Goal: Task Accomplishment & Management: Manage account settings

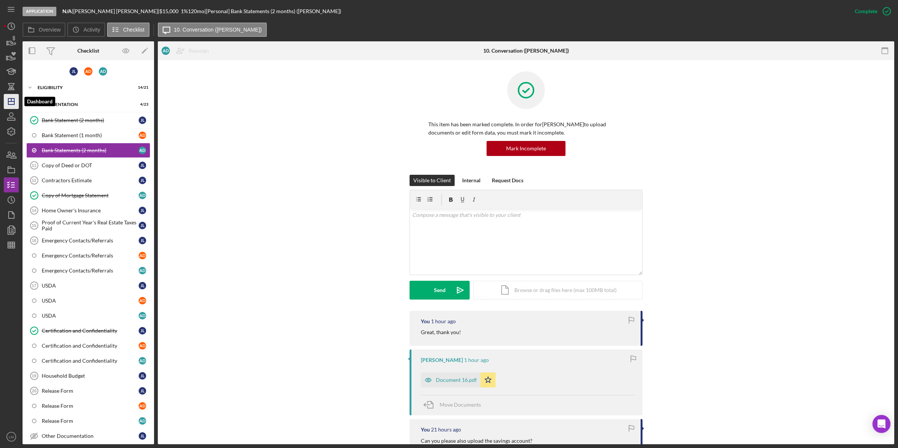
click at [11, 98] on line "button" at bounding box center [11, 99] width 0 height 3
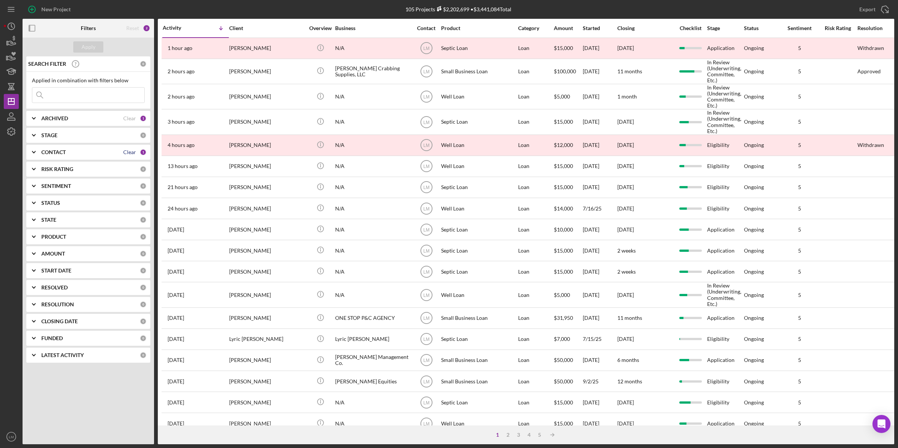
click at [127, 149] on div "Clear" at bounding box center [129, 152] width 13 height 6
click at [56, 153] on b "CONTACT" at bounding box center [53, 152] width 24 height 6
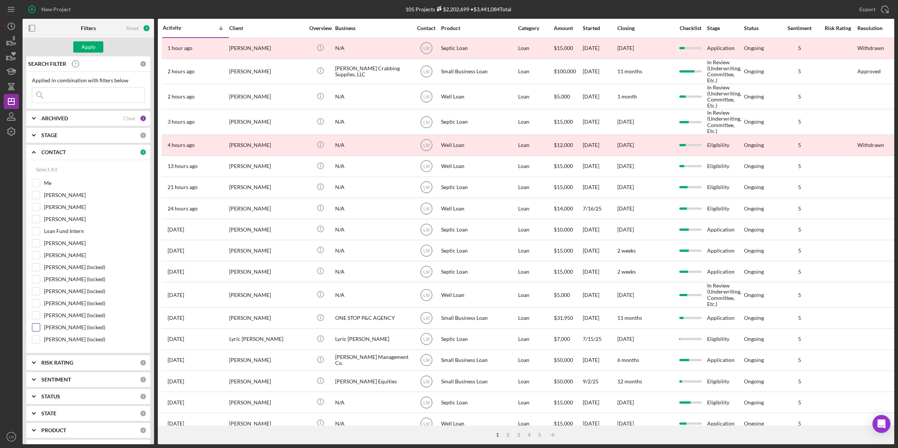
click at [68, 328] on label "[PERSON_NAME] (locked)" at bounding box center [94, 328] width 101 height 8
click at [40, 328] on input "[PERSON_NAME] (locked)" at bounding box center [36, 328] width 8 height 8
checkbox input "true"
click at [90, 44] on div "Apply" at bounding box center [89, 46] width 14 height 11
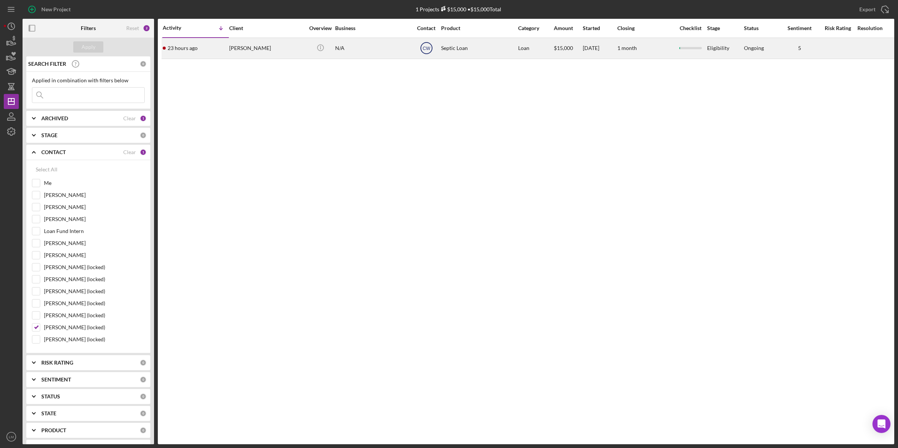
click at [427, 50] on text "CW" at bounding box center [427, 48] width 8 height 5
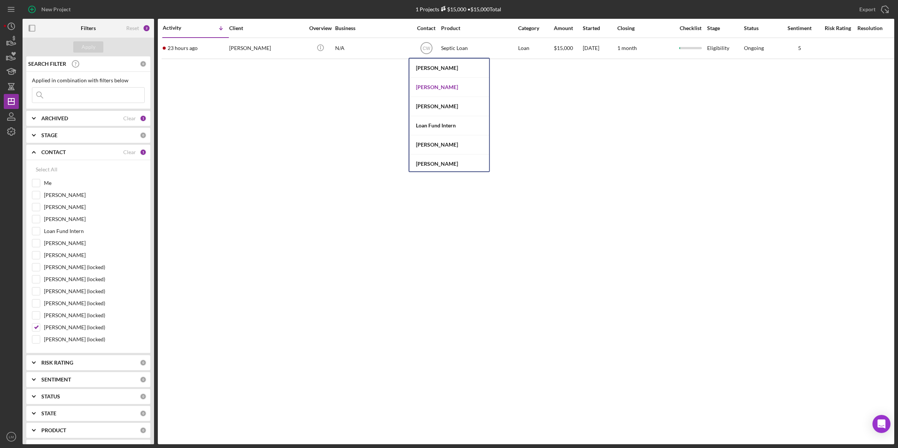
click at [428, 86] on div "[PERSON_NAME]" at bounding box center [450, 87] width 80 height 19
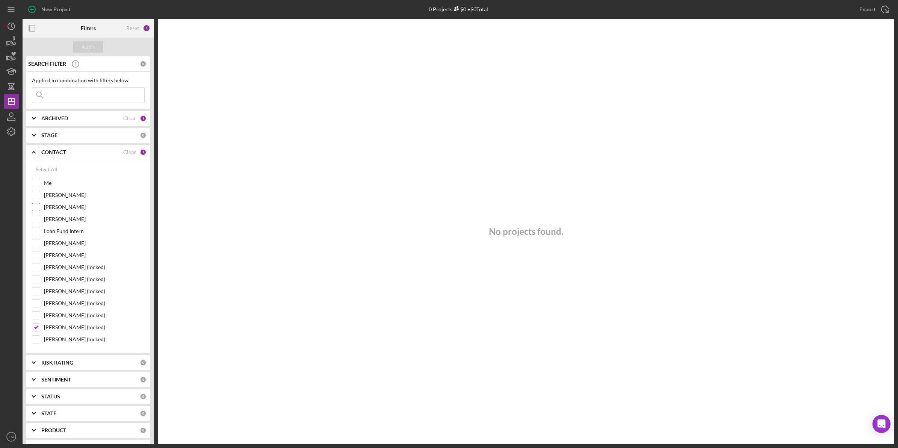
click at [36, 206] on input "[PERSON_NAME]" at bounding box center [36, 207] width 8 height 8
checkbox input "true"
click at [52, 329] on label "[PERSON_NAME] (locked)" at bounding box center [94, 328] width 101 height 8
click at [40, 329] on input "[PERSON_NAME] (locked)" at bounding box center [36, 328] width 8 height 8
checkbox input "false"
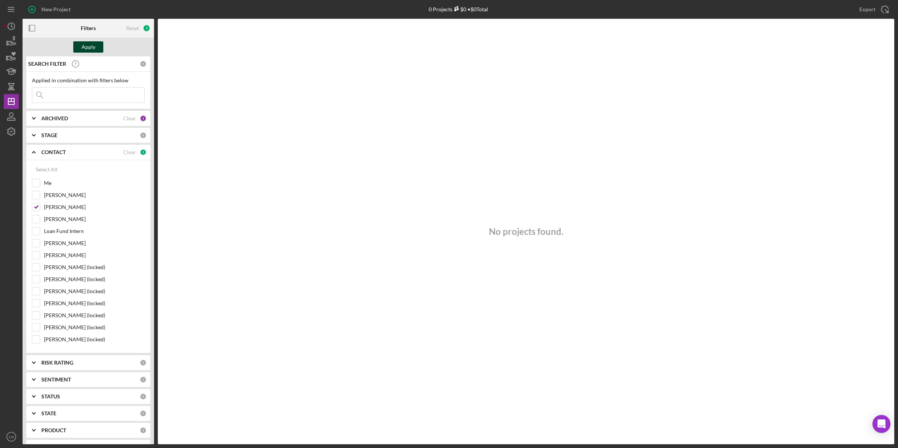
click at [91, 45] on div "Apply" at bounding box center [89, 46] width 14 height 11
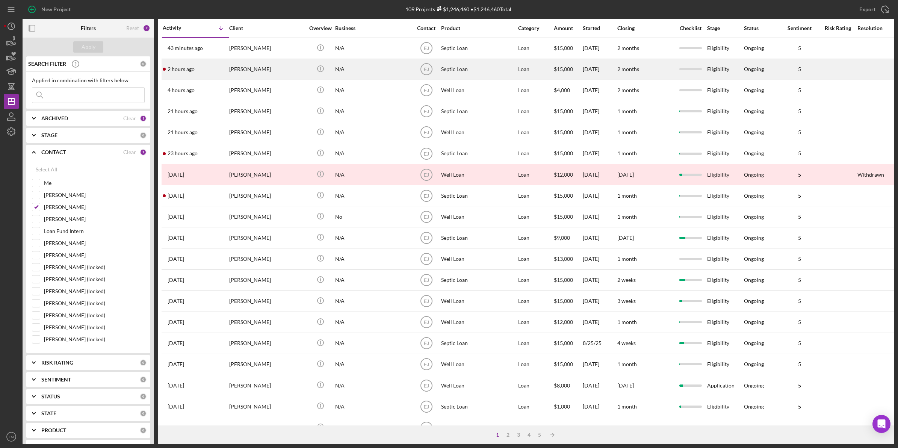
click at [209, 68] on div "2 hours ago Alvin Stoakley" at bounding box center [196, 69] width 66 height 20
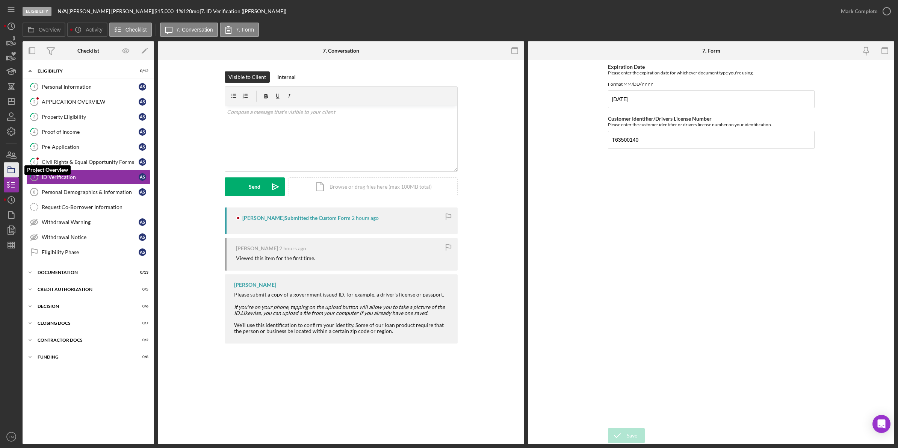
click at [16, 171] on icon "button" at bounding box center [11, 170] width 19 height 19
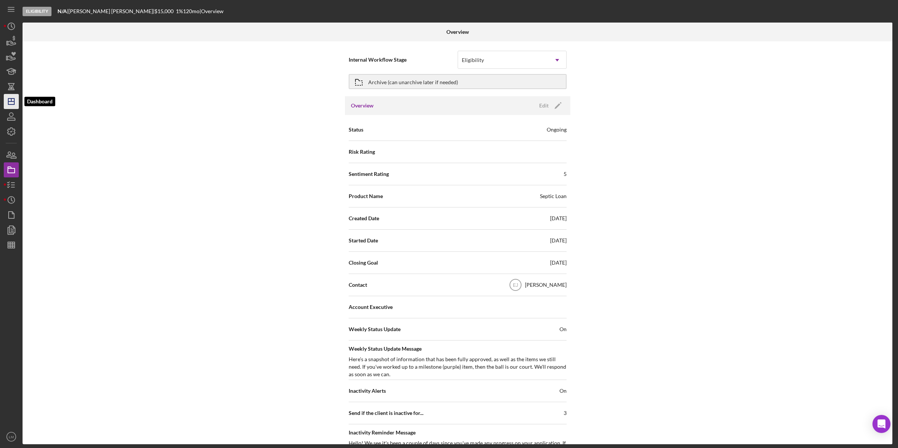
click at [16, 102] on icon "Icon/Dashboard" at bounding box center [11, 101] width 19 height 19
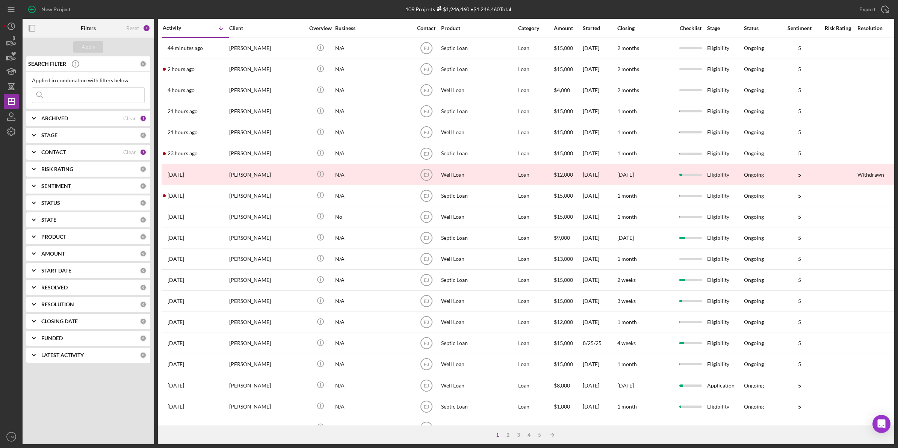
click at [148, 412] on div "Apply SEARCH FILTER 0 Applied in combination with filters below Icon/Menu Close…" at bounding box center [89, 241] width 132 height 407
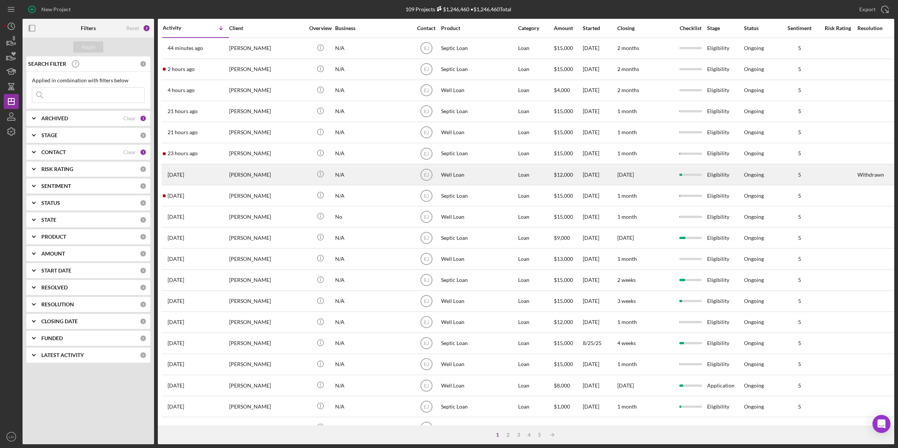
drag, startPoint x: 272, startPoint y: 174, endPoint x: 248, endPoint y: 179, distance: 24.3
drag, startPoint x: 248, startPoint y: 179, endPoint x: 445, endPoint y: 175, distance: 196.6
drag, startPoint x: 445, startPoint y: 175, endPoint x: 180, endPoint y: 175, distance: 265.0
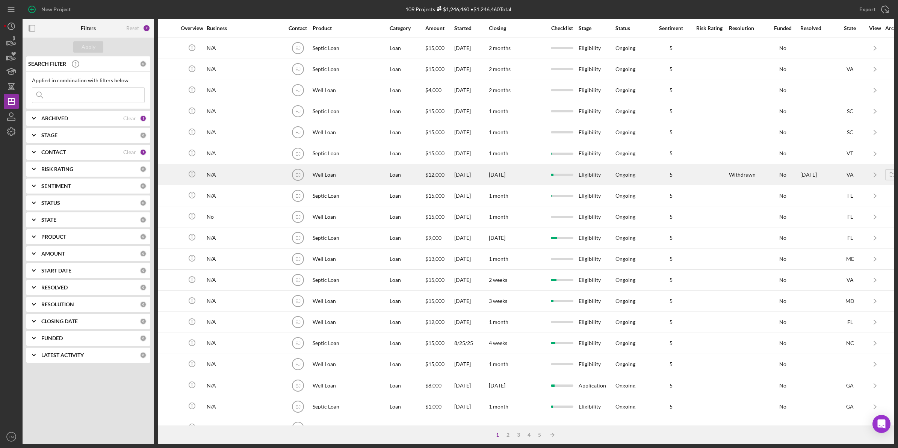
scroll to position [0, 169]
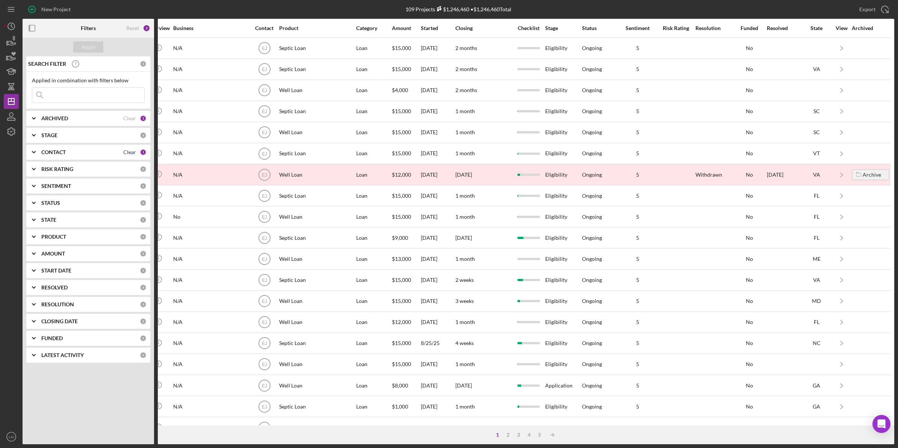
click at [124, 150] on div "CONTACT Clear 1" at bounding box center [93, 152] width 105 height 7
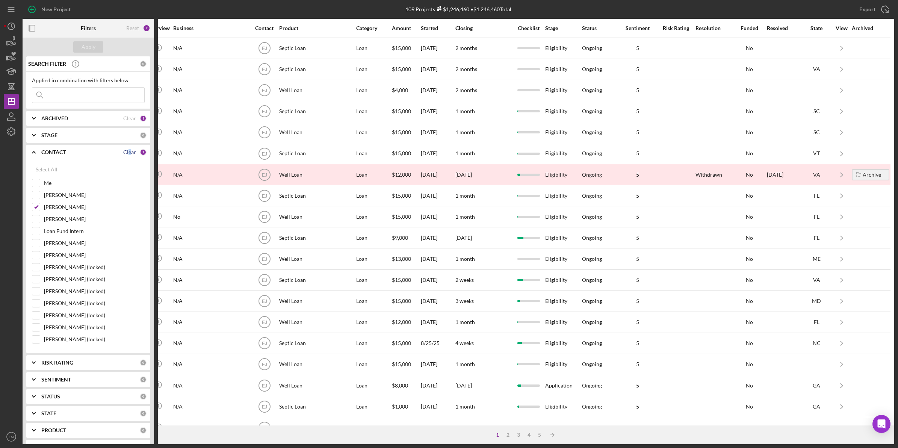
click at [129, 150] on div "Clear" at bounding box center [129, 152] width 13 height 6
checkbox input "false"
click at [119, 92] on input at bounding box center [88, 95] width 112 height 15
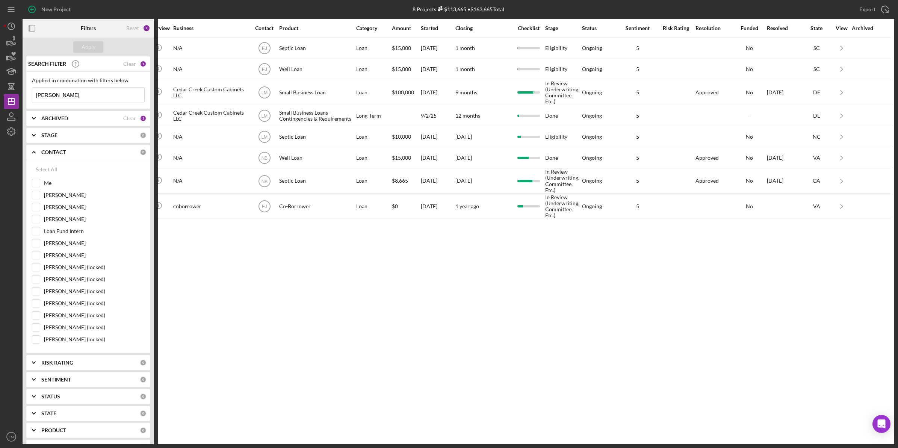
scroll to position [0, 0]
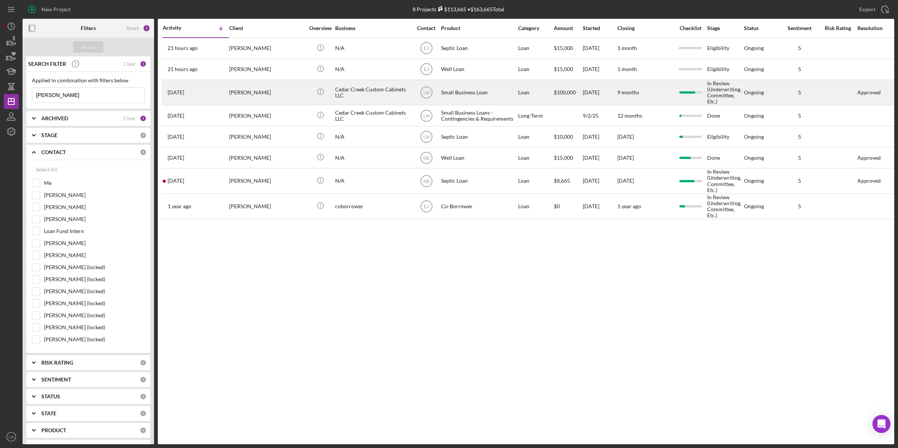
type input "brandon ritter"
click at [260, 100] on div "Brandon Ritter" at bounding box center [266, 92] width 75 height 24
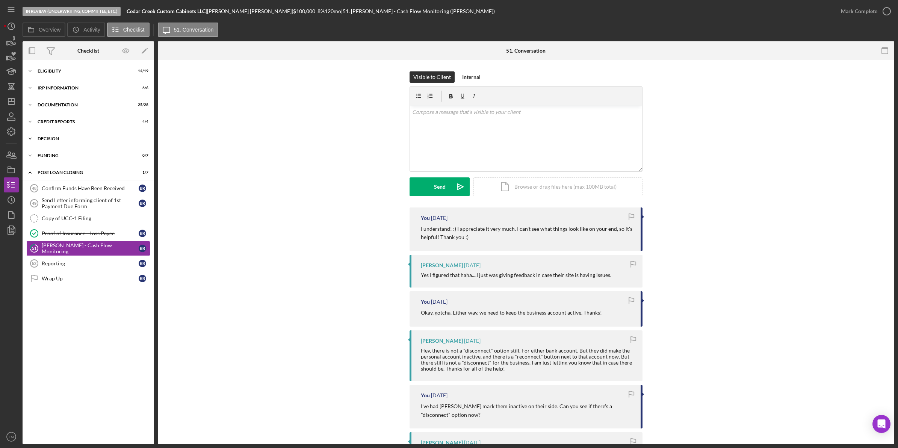
click at [102, 139] on div "Decision" at bounding box center [91, 138] width 107 height 5
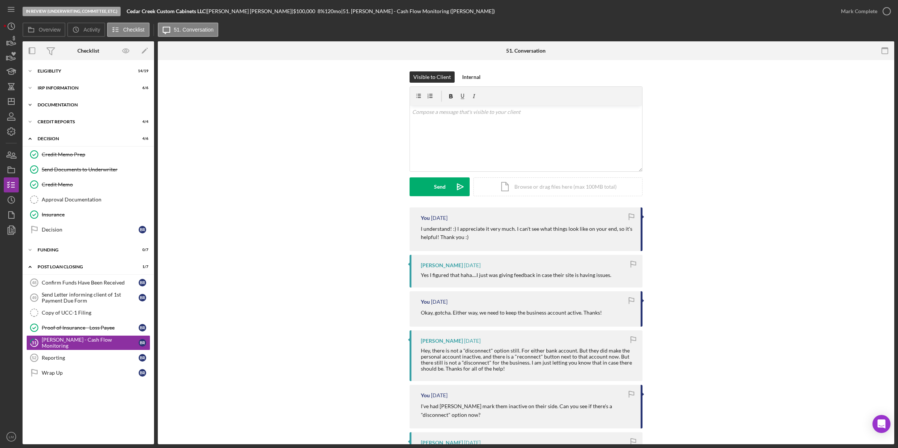
click at [103, 104] on div "Documentation" at bounding box center [91, 105] width 107 height 5
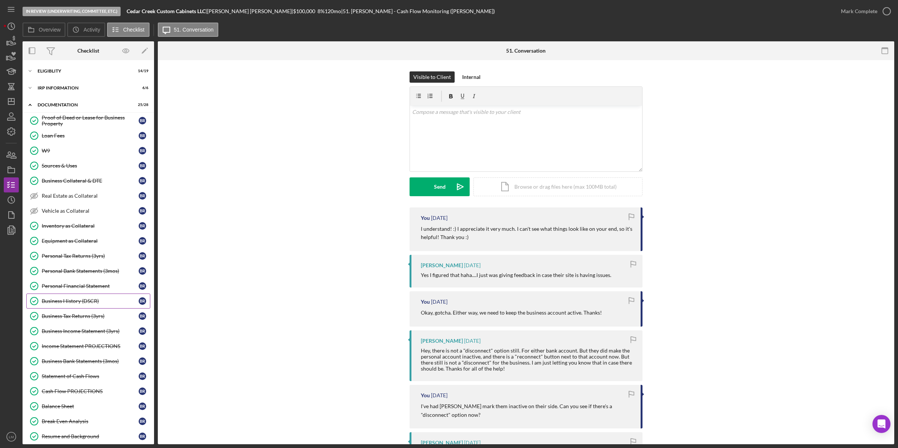
click at [102, 301] on div "Business History (DSCR)" at bounding box center [90, 301] width 97 height 6
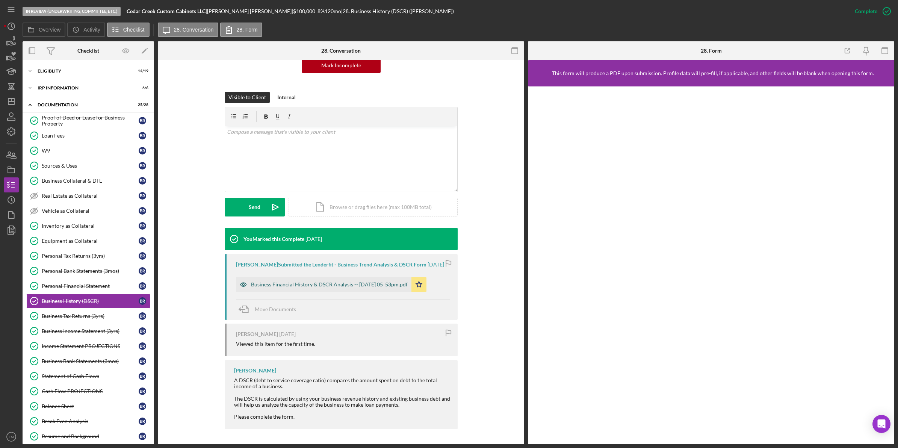
scroll to position [89, 0]
click at [367, 288] on div "Business Financial History & DSCR Analysis -- 2025-06-24 05_53pm.pdf" at bounding box center [324, 284] width 176 height 15
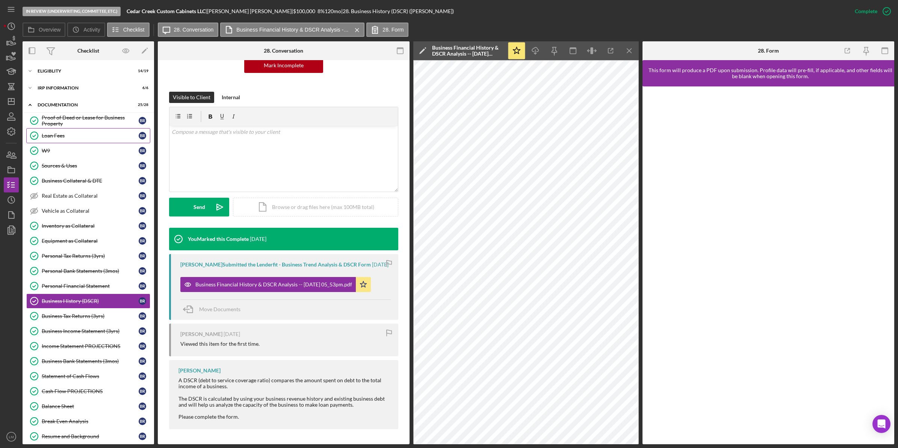
click at [91, 136] on div "Loan Fees" at bounding box center [90, 136] width 97 height 6
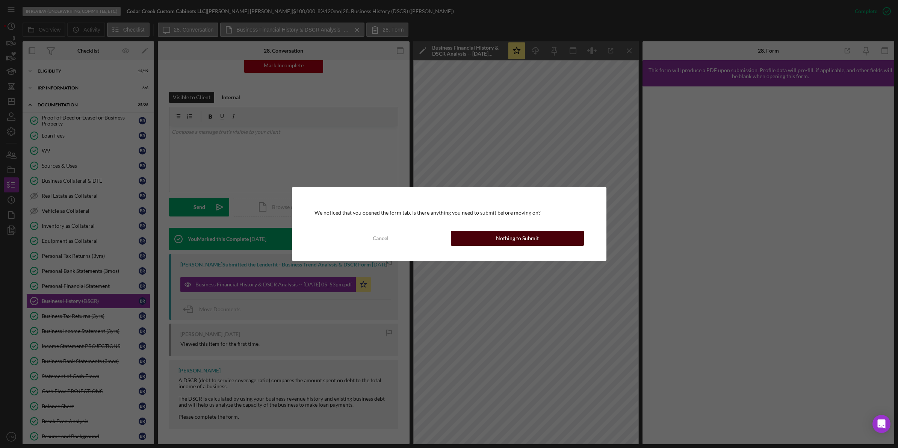
click at [532, 241] on div "Nothing to Submit" at bounding box center [517, 238] width 43 height 15
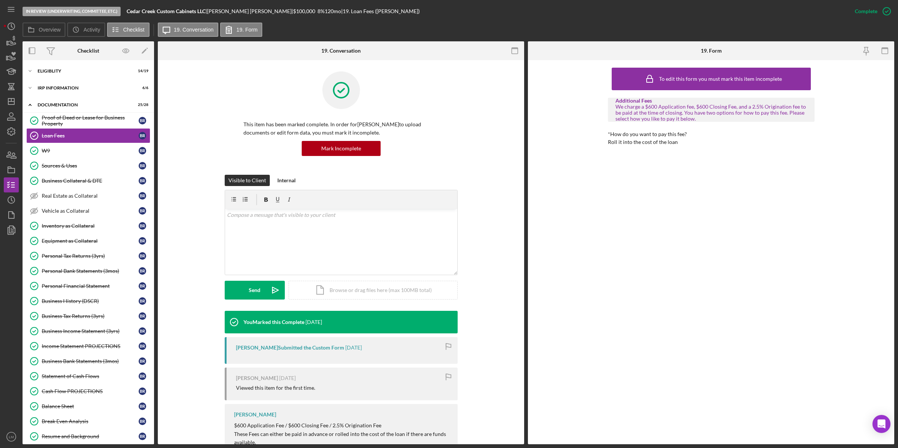
click at [619, 311] on div "To edit this form you must mark this item incomplete Additional Fees We charge …" at bounding box center [711, 252] width 207 height 377
click at [12, 98] on icon "Icon/Dashboard" at bounding box center [11, 101] width 19 height 19
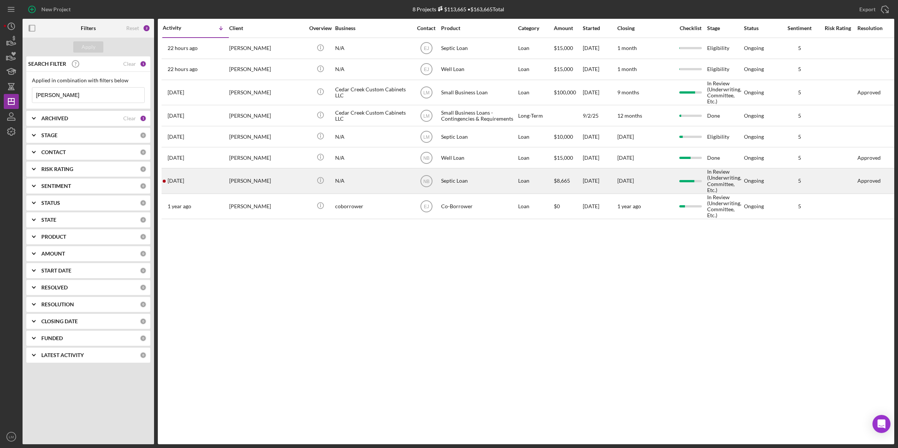
click at [239, 179] on div "Brandon Parrish" at bounding box center [266, 181] width 75 height 24
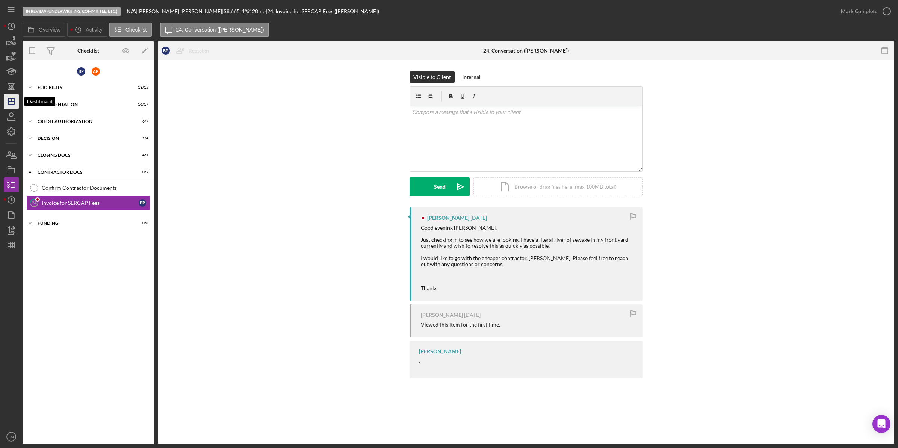
click at [6, 104] on icon "Icon/Dashboard" at bounding box center [11, 101] width 19 height 19
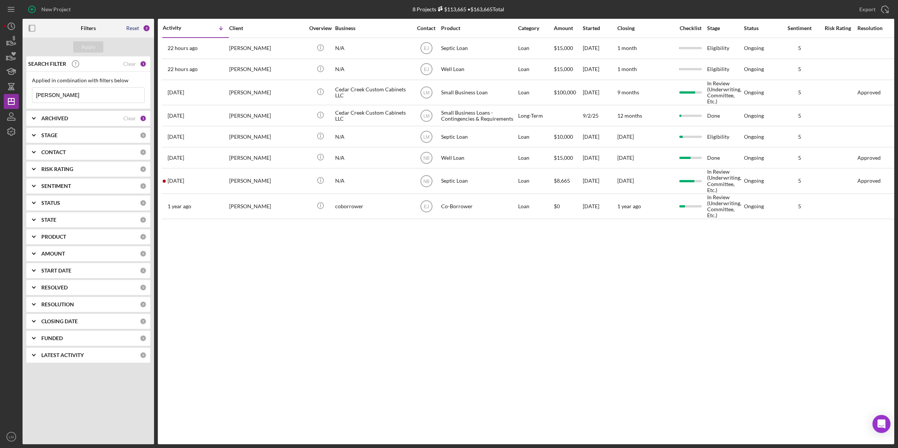
drag, startPoint x: 133, startPoint y: 26, endPoint x: 114, endPoint y: 40, distance: 23.5
click at [133, 26] on div "Reset" at bounding box center [132, 28] width 13 height 6
click at [102, 49] on button "Apply" at bounding box center [88, 46] width 30 height 11
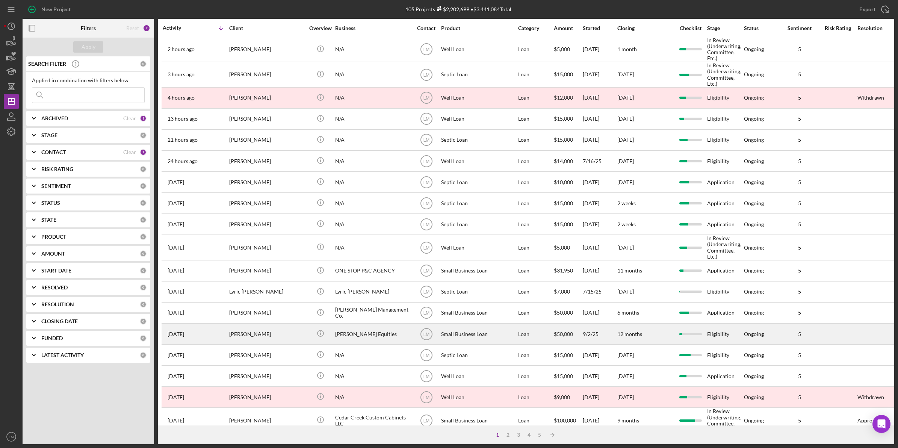
scroll to position [94, 0]
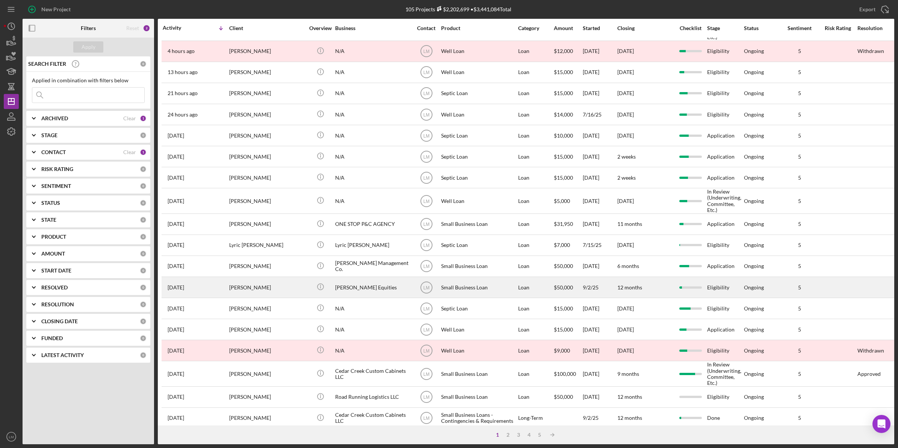
click at [373, 291] on div "Dutton Equities" at bounding box center [372, 287] width 75 height 20
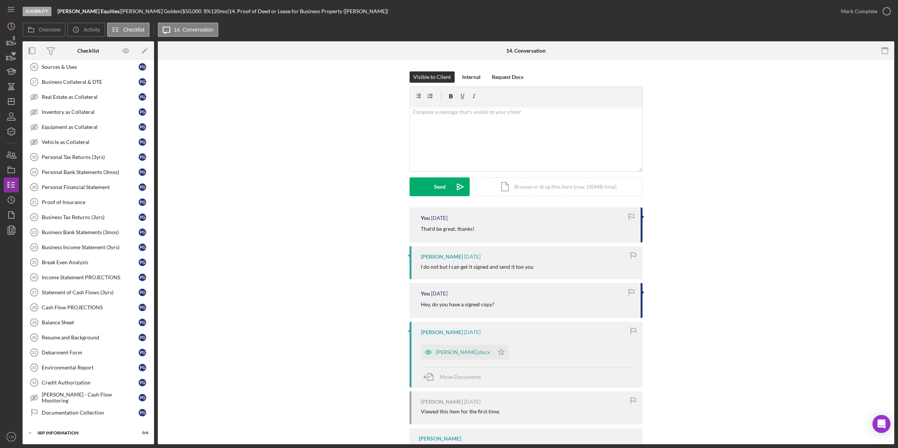
scroll to position [188, 0]
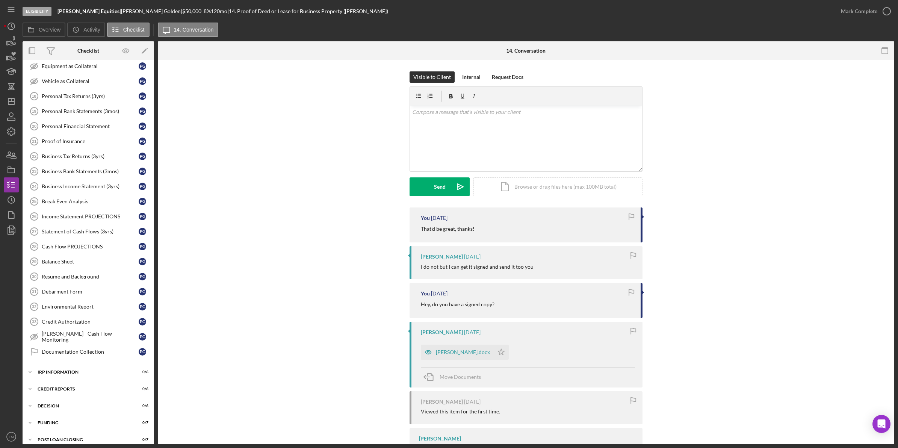
click at [2, 102] on div "Eligibility Dutton Equities | Penny Golden | $50,000 $2,500 8 % 120 mo | 14. Pr…" at bounding box center [449, 224] width 898 height 448
click at [10, 99] on icon "Icon/Dashboard" at bounding box center [11, 101] width 19 height 19
